Goal: Navigation & Orientation: Find specific page/section

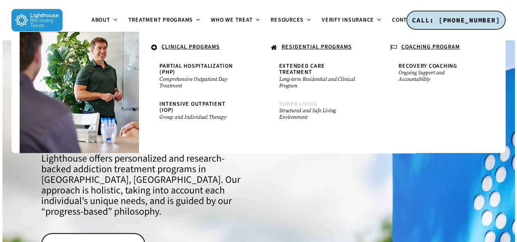
click at [287, 100] on span "Sober Living" at bounding box center [298, 104] width 38 height 8
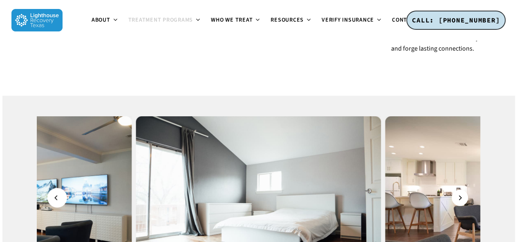
scroll to position [859, 0]
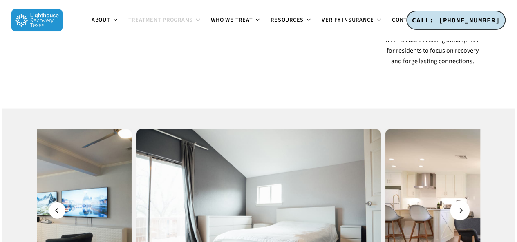
click at [457, 203] on button "Next" at bounding box center [460, 211] width 16 height 16
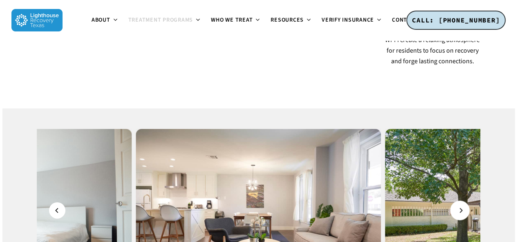
click at [459, 207] on icon "Next" at bounding box center [460, 211] width 5 height 9
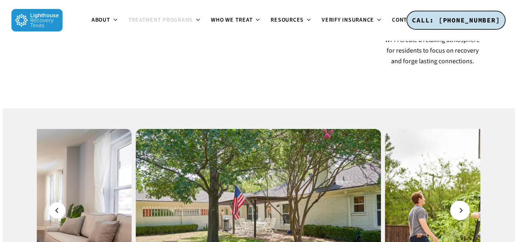
click at [464, 203] on button "Next" at bounding box center [460, 211] width 16 height 16
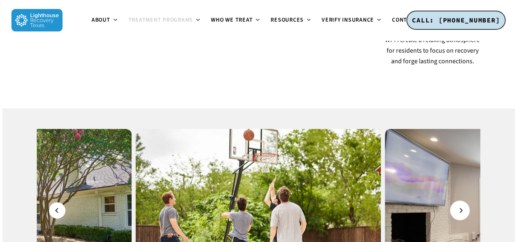
click at [460, 207] on icon "Next" at bounding box center [460, 211] width 5 height 9
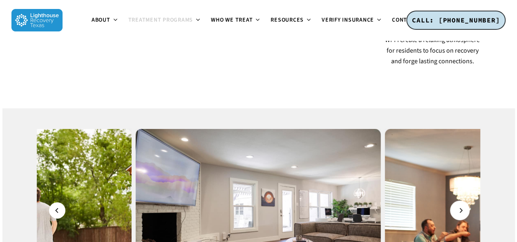
click at [460, 207] on icon "Next" at bounding box center [460, 211] width 5 height 9
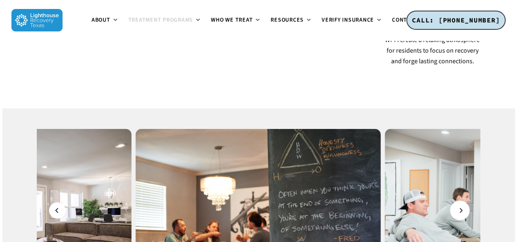
click at [460, 207] on icon "Next" at bounding box center [460, 211] width 5 height 9
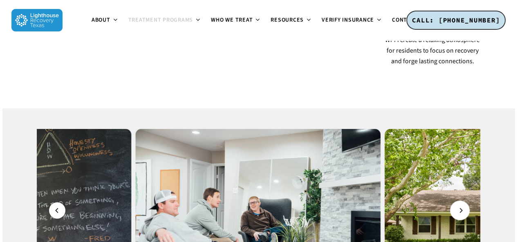
click at [460, 207] on icon "Next" at bounding box center [460, 211] width 5 height 9
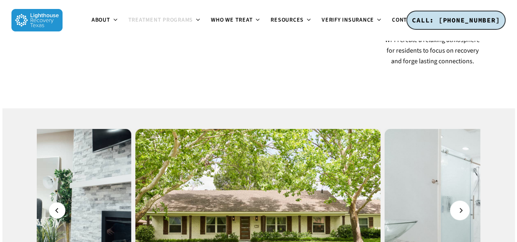
click at [460, 207] on icon "Next" at bounding box center [460, 211] width 5 height 9
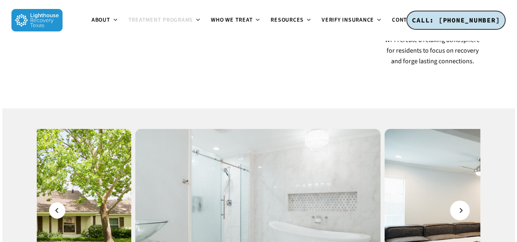
click at [460, 207] on icon "Next" at bounding box center [460, 211] width 5 height 9
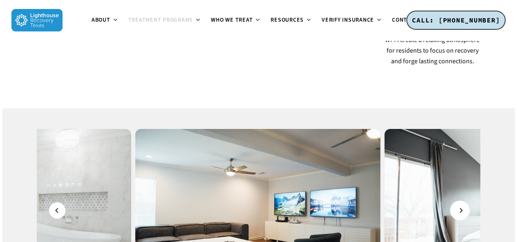
click at [459, 207] on icon "Next" at bounding box center [460, 211] width 5 height 9
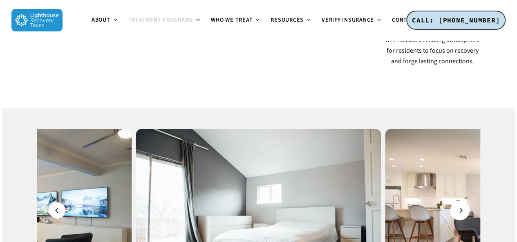
click at [459, 207] on icon "Next" at bounding box center [460, 211] width 5 height 9
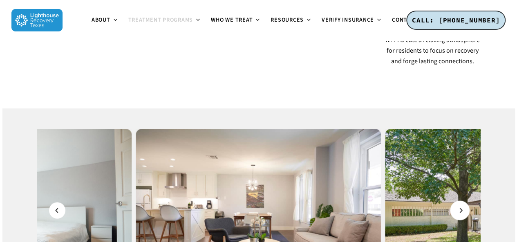
click at [459, 207] on icon "Next" at bounding box center [460, 211] width 5 height 9
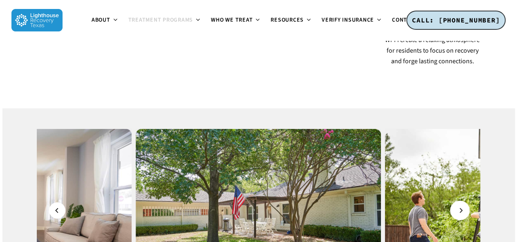
click at [459, 207] on icon "Next" at bounding box center [460, 211] width 5 height 9
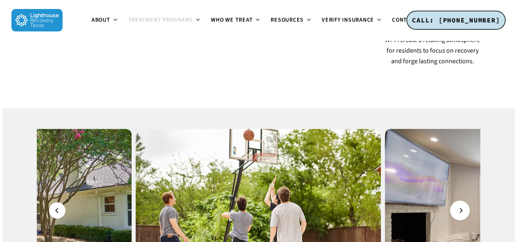
click at [459, 207] on icon "Next" at bounding box center [460, 211] width 5 height 9
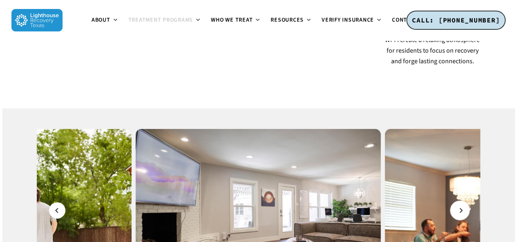
click at [459, 207] on icon "Next" at bounding box center [460, 211] width 5 height 9
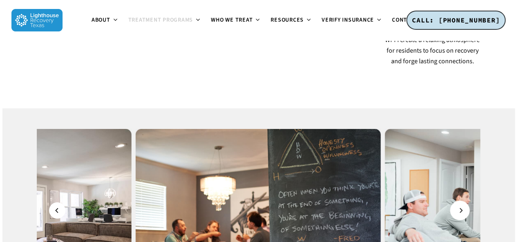
click at [459, 207] on icon "Next" at bounding box center [460, 211] width 5 height 9
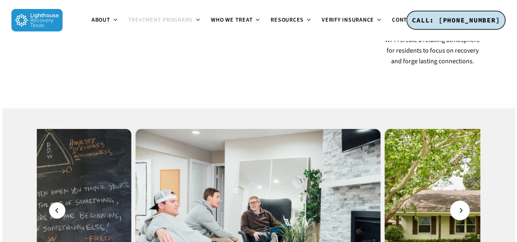
click at [457, 203] on button "Next" at bounding box center [460, 211] width 16 height 16
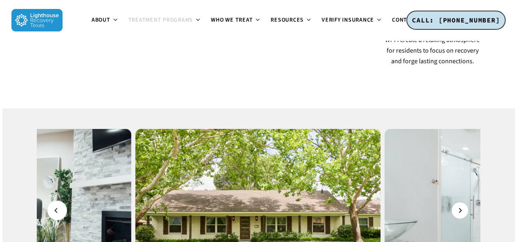
click at [54, 207] on icon "Previous" at bounding box center [56, 211] width 5 height 9
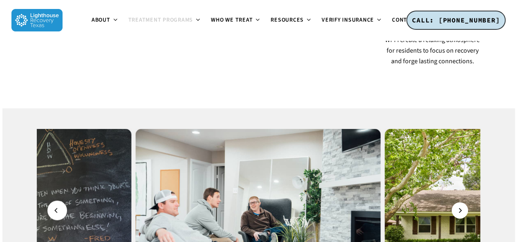
click at [54, 207] on icon "Previous" at bounding box center [56, 211] width 5 height 9
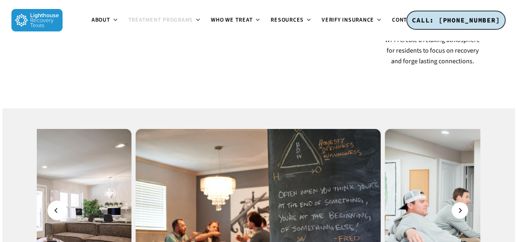
click at [54, 207] on icon "Previous" at bounding box center [56, 211] width 5 height 9
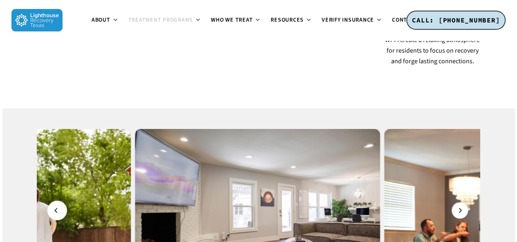
click at [54, 207] on icon "Previous" at bounding box center [56, 211] width 5 height 9
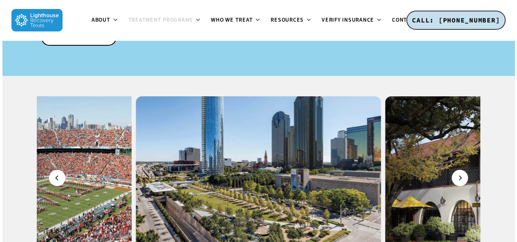
scroll to position [1472, 0]
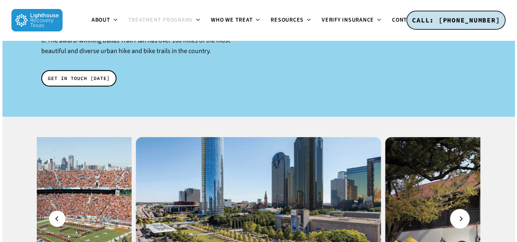
click at [459, 211] on button "Next" at bounding box center [460, 219] width 16 height 16
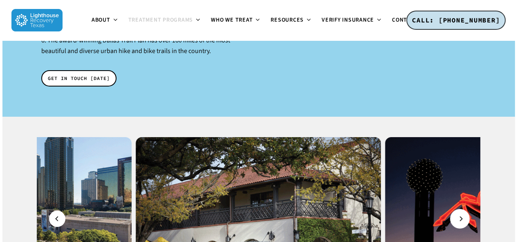
click at [458, 215] on icon "Next" at bounding box center [460, 219] width 5 height 9
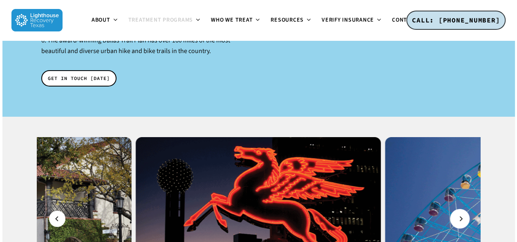
click at [458, 211] on button "Next" at bounding box center [460, 219] width 16 height 16
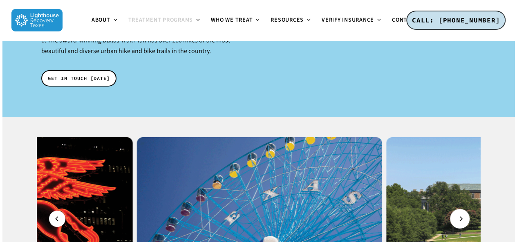
click at [463, 215] on icon "Next" at bounding box center [460, 219] width 5 height 9
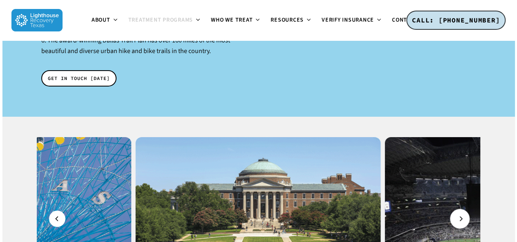
click at [463, 211] on button "Next" at bounding box center [460, 219] width 16 height 16
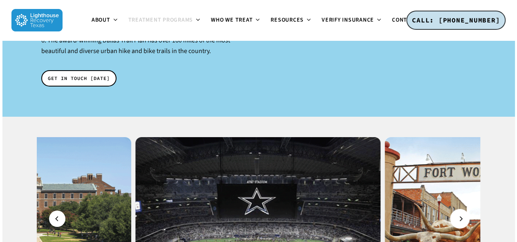
click at [462, 215] on icon "Next" at bounding box center [460, 219] width 5 height 9
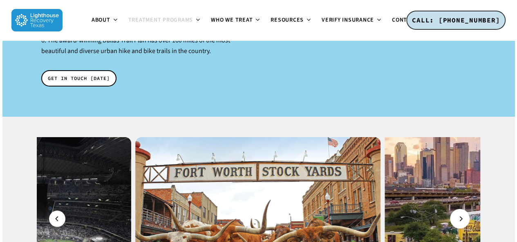
click at [462, 215] on icon "Next" at bounding box center [460, 219] width 5 height 9
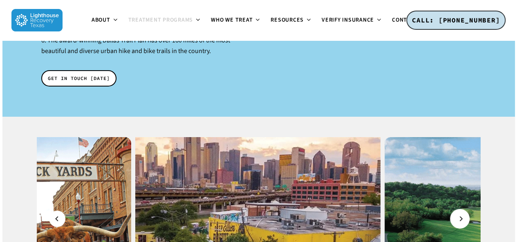
click at [462, 215] on icon "Next" at bounding box center [460, 219] width 5 height 9
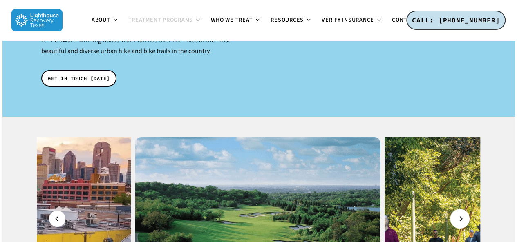
click at [462, 215] on icon "Next" at bounding box center [460, 219] width 5 height 9
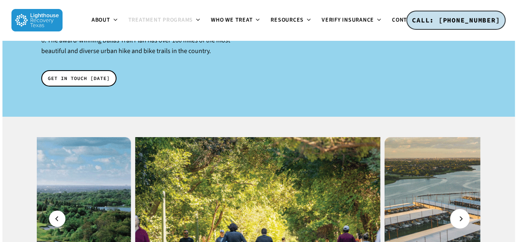
click at [461, 215] on icon "Next" at bounding box center [460, 219] width 5 height 9
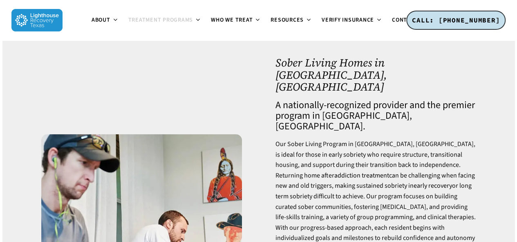
scroll to position [0, 0]
